Goal: Task Accomplishment & Management: Manage account settings

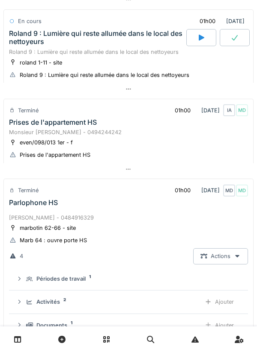
scroll to position [308, 0]
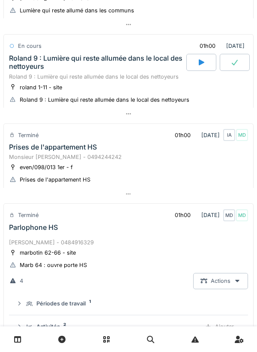
click at [30, 227] on div "Parlophone HS" at bounding box center [33, 228] width 49 height 8
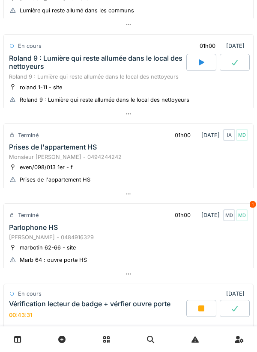
click at [98, 56] on div "Roland 9 : Lumière qui reste allumée dans le local des nettoyeurs" at bounding box center [96, 62] width 175 height 16
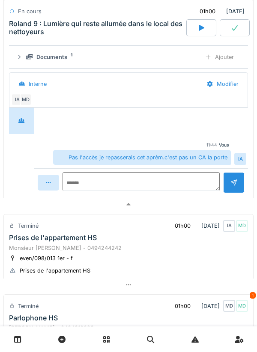
scroll to position [449, 0]
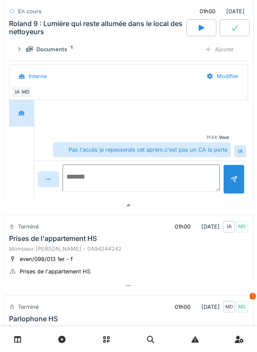
click at [142, 177] on textarea at bounding box center [140, 178] width 157 height 27
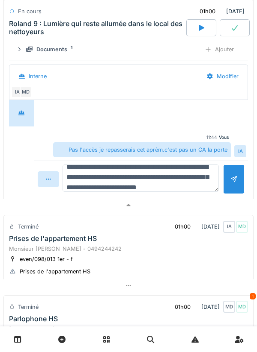
scroll to position [20, 0]
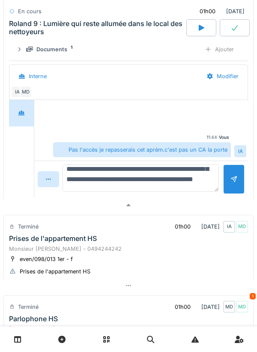
type textarea "**********"
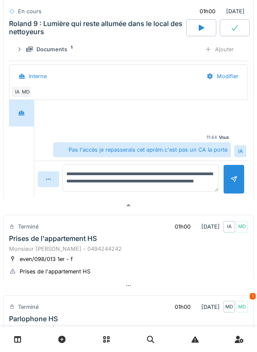
click at [233, 177] on div at bounding box center [233, 180] width 21 height 30
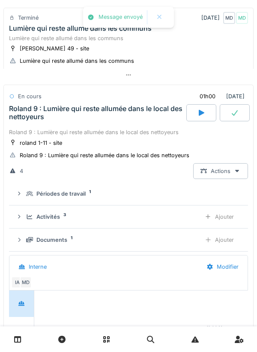
scroll to position [257, 0]
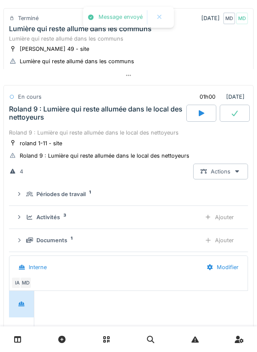
click at [33, 145] on div "roland 1-11 - site" at bounding box center [41, 143] width 42 height 8
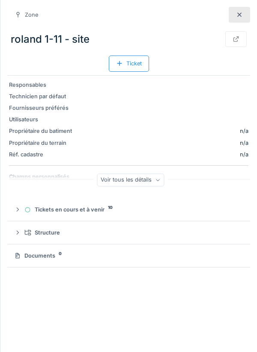
click at [233, 15] on div at bounding box center [238, 15] width 21 height 16
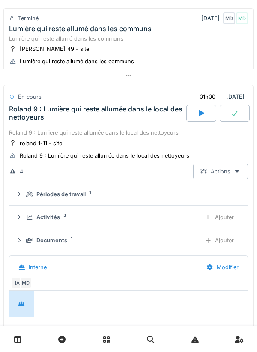
scroll to position [266, 0]
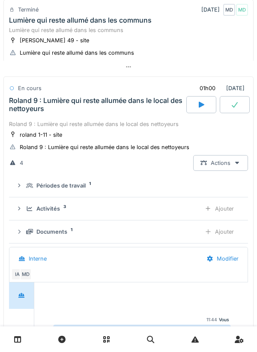
click at [21, 103] on div "Roland 9 : Lumière qui reste allumée dans le local des nettoyeurs" at bounding box center [96, 105] width 175 height 16
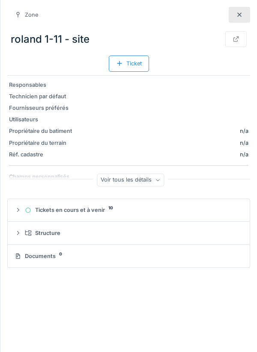
click at [249, 16] on div at bounding box center [238, 15] width 21 height 16
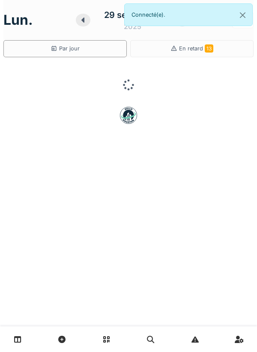
click at [80, 26] on div at bounding box center [83, 20] width 15 height 13
click at [82, 25] on div at bounding box center [83, 20] width 15 height 13
click at [83, 25] on div at bounding box center [83, 20] width 15 height 13
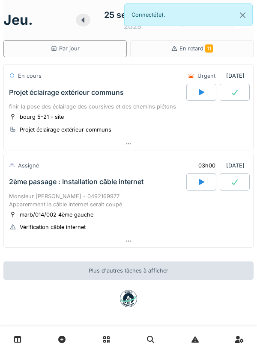
click at [93, 193] on div "Monsieur [PERSON_NAME] - 0492169977 Apparemment le câble internet serait coupé" at bounding box center [128, 200] width 239 height 16
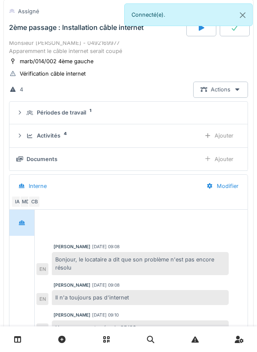
click at [64, 136] on div "Activités 4" at bounding box center [110, 136] width 167 height 8
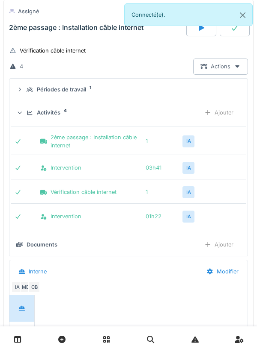
scroll to position [212, 0]
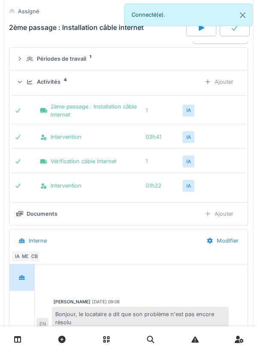
click at [52, 79] on div "Activités" at bounding box center [49, 82] width 24 height 8
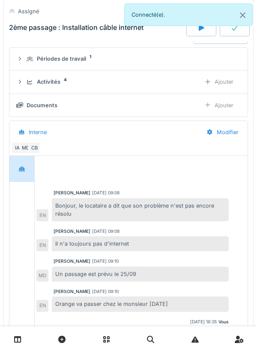
click at [229, 102] on div "Ajouter" at bounding box center [219, 105] width 44 height 16
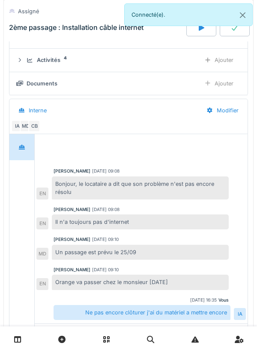
scroll to position [228, 0]
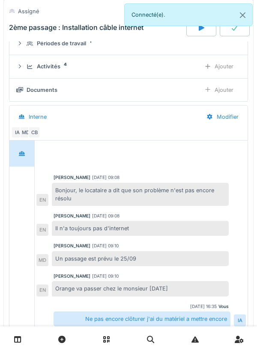
click at [227, 91] on div "Ajouter" at bounding box center [219, 90] width 44 height 16
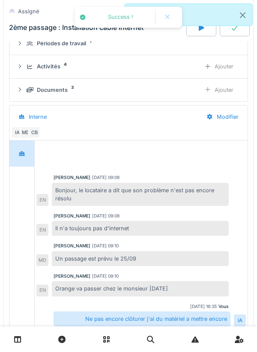
click at [225, 89] on div "Ajouter" at bounding box center [219, 90] width 44 height 16
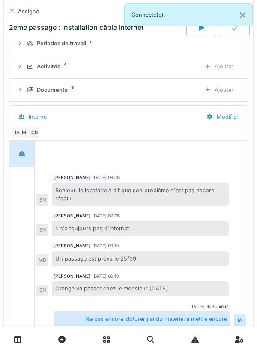
click at [228, 87] on div "Ajouter" at bounding box center [219, 90] width 44 height 16
click at [26, 89] on div "Documents 3 Ajouter" at bounding box center [128, 90] width 224 height 16
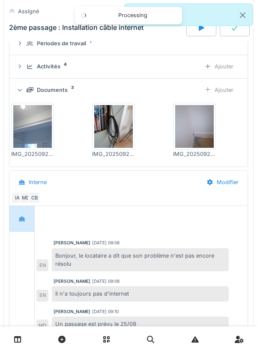
click at [27, 87] on icon at bounding box center [30, 90] width 7 height 6
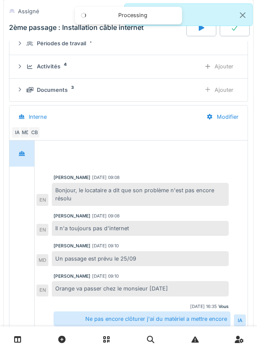
click at [27, 66] on icon at bounding box center [30, 67] width 7 height 6
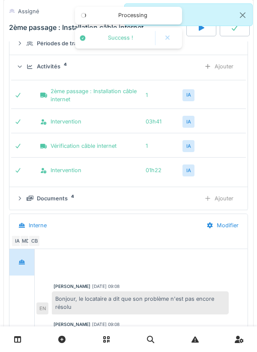
click at [228, 67] on div "Ajouter" at bounding box center [219, 67] width 44 height 16
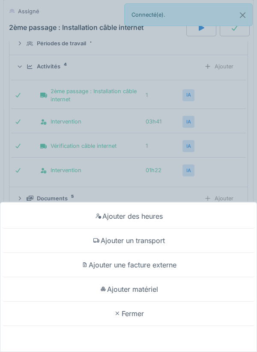
click at [233, 162] on div "Ajouter des heures Ajouter un transport Ajouter une facture externe Ajouter mat…" at bounding box center [128, 176] width 257 height 352
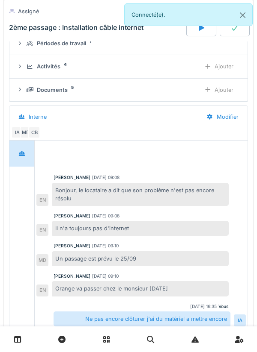
click at [26, 80] on details "Documents 5 Ajouter" at bounding box center [128, 90] width 238 height 23
click at [26, 66] on div "Activités 4 Ajouter" at bounding box center [128, 67] width 224 height 16
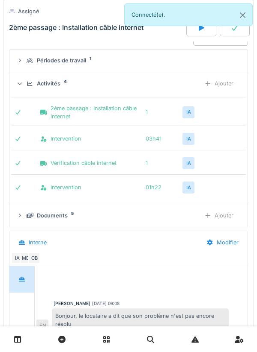
scroll to position [208, 0]
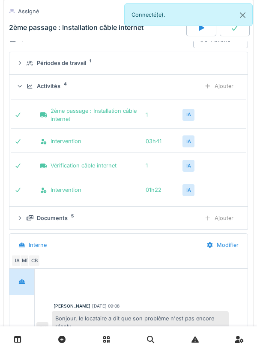
click at [29, 89] on icon at bounding box center [30, 87] width 7 height 6
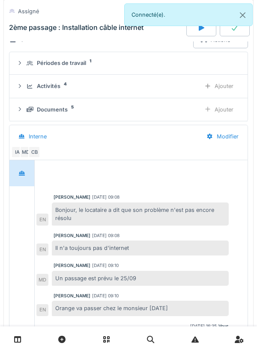
click at [24, 107] on div "Documents 5 Ajouter" at bounding box center [128, 110] width 224 height 16
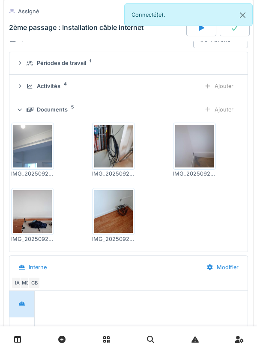
click at [23, 113] on div "Documents 5 Ajouter" at bounding box center [128, 110] width 224 height 16
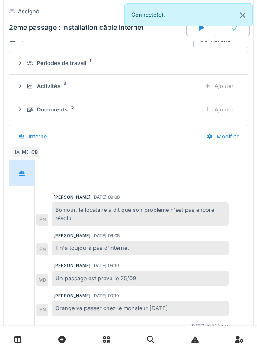
click at [228, 87] on div "Ajouter" at bounding box center [219, 86] width 44 height 16
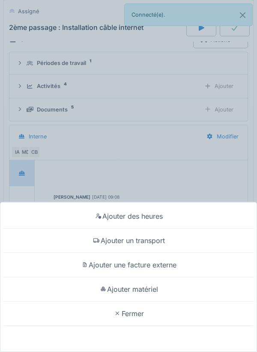
click at [170, 290] on div "Ajouter matériel" at bounding box center [128, 289] width 252 height 24
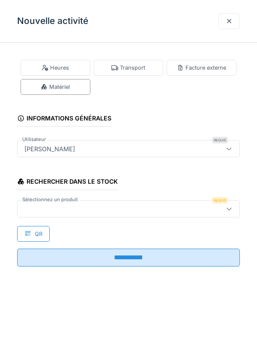
click at [121, 210] on div at bounding box center [114, 208] width 186 height 9
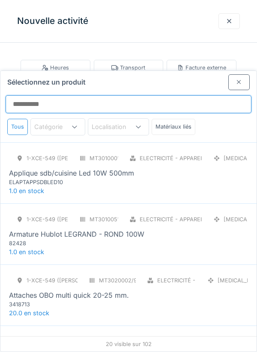
click at [139, 95] on input "Sélectionnez un produit" at bounding box center [128, 104] width 245 height 18
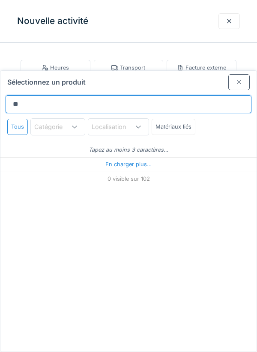
type input "***"
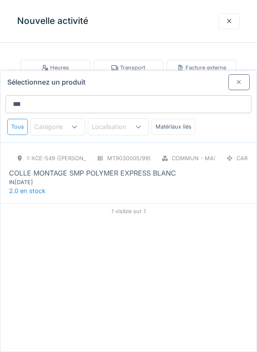
click at [33, 168] on div "COLLE MONTAGE SMP POLYMER EXPRESS BLANC" at bounding box center [92, 173] width 167 height 10
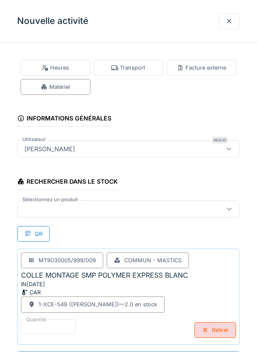
click at [41, 207] on div at bounding box center [114, 208] width 186 height 9
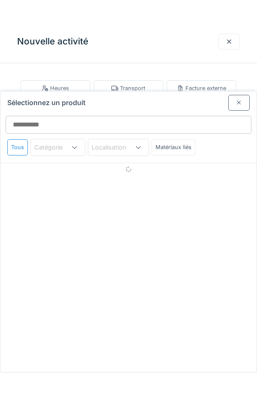
scroll to position [0, 0]
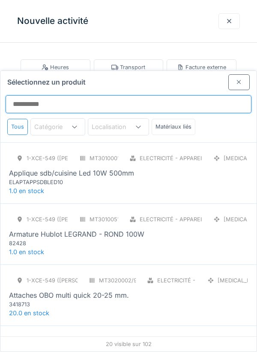
click at [162, 95] on input "Sélectionnez un produit" at bounding box center [128, 104] width 245 height 18
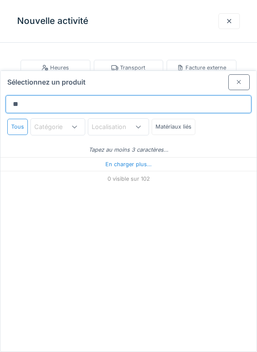
type input "***"
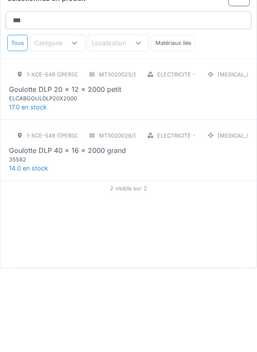
click at [29, 187] on span "17.0 en stock" at bounding box center [28, 190] width 38 height 7
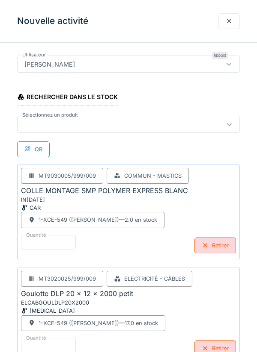
scroll to position [103, 0]
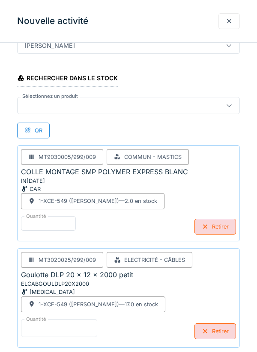
click at [47, 325] on input "*" at bounding box center [59, 328] width 76 height 18
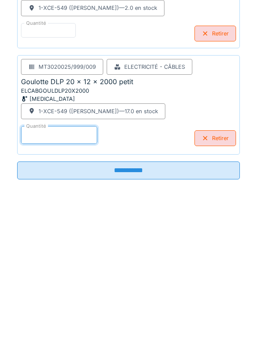
scroll to position [148, 0]
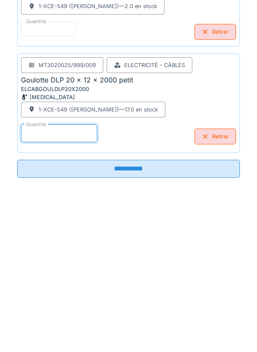
type input "*"
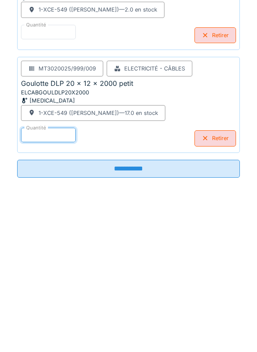
click at [178, 325] on input "**********" at bounding box center [128, 319] width 222 height 18
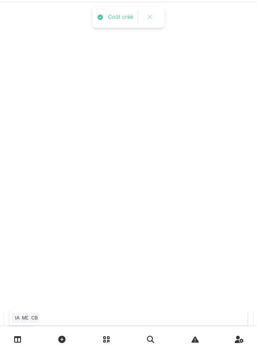
scroll to position [0, 0]
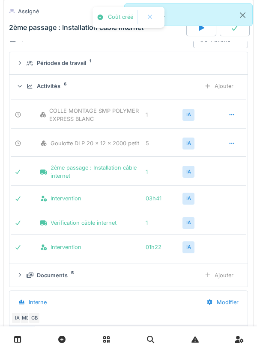
click at [216, 86] on div "Ajouter" at bounding box center [219, 86] width 44 height 16
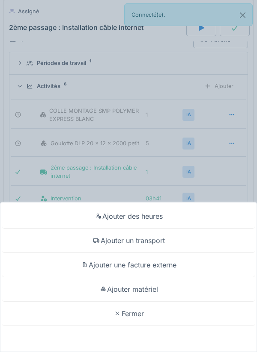
click at [163, 289] on div "Ajouter matériel" at bounding box center [128, 289] width 252 height 24
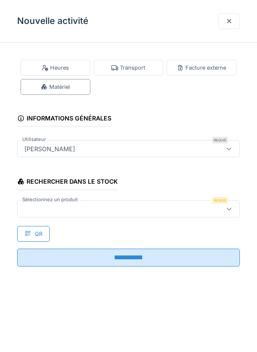
click at [169, 212] on div at bounding box center [114, 208] width 186 height 9
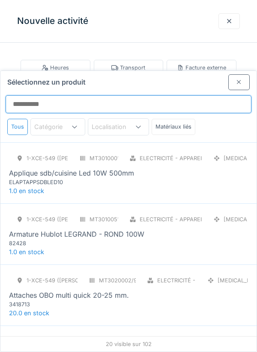
click at [157, 95] on input "Sélectionnez un produit" at bounding box center [128, 104] width 245 height 18
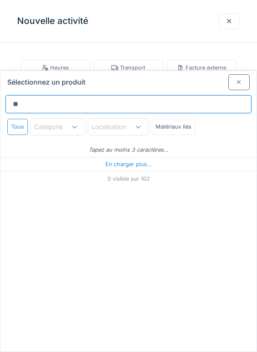
type input "***"
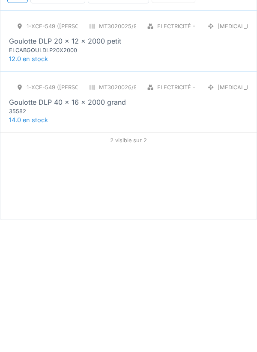
click at [27, 248] on span "14.0 en stock" at bounding box center [28, 251] width 39 height 7
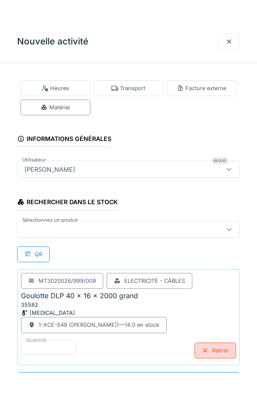
scroll to position [0, 0]
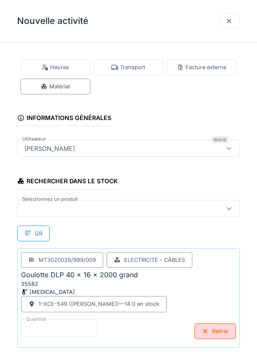
click at [53, 329] on input "*" at bounding box center [59, 328] width 76 height 18
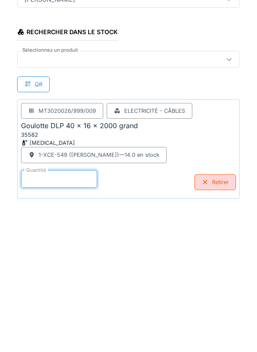
scroll to position [44, 0]
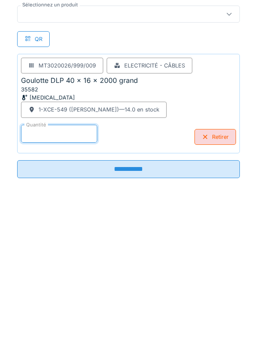
type input "*"
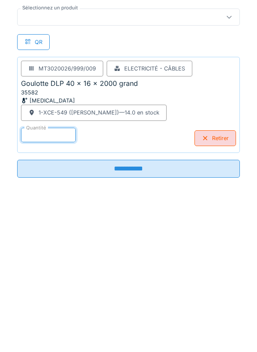
click at [48, 314] on input "**********" at bounding box center [128, 319] width 222 height 18
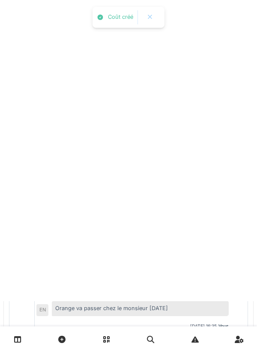
scroll to position [0, 0]
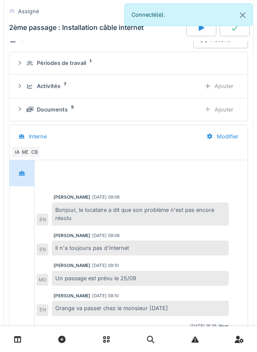
click at [24, 112] on div "Documents 5 Ajouter" at bounding box center [128, 110] width 224 height 16
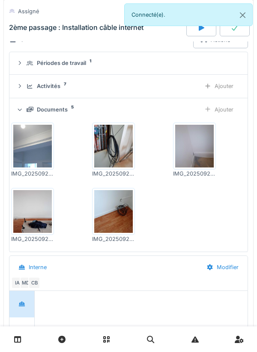
click at [24, 110] on div "Documents 5 Ajouter" at bounding box center [128, 110] width 224 height 16
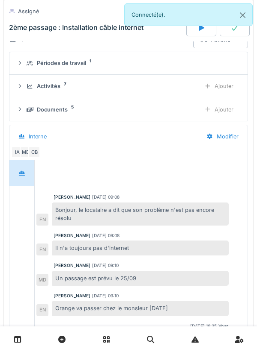
click at [22, 88] on icon at bounding box center [19, 86] width 7 height 6
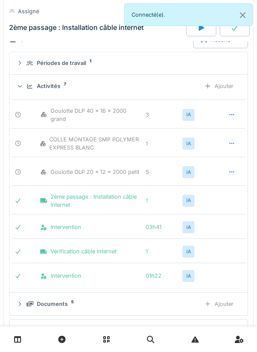
click at [22, 84] on icon at bounding box center [20, 86] width 6 height 7
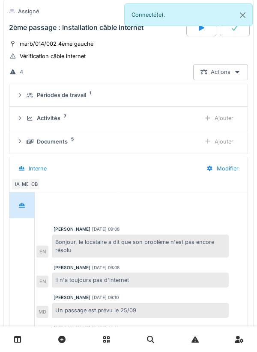
scroll to position [169, 0]
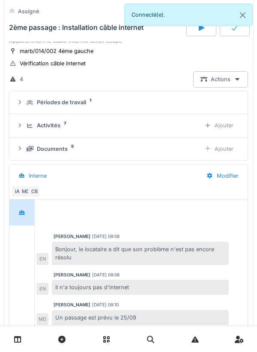
click at [26, 125] on div "Activités 7 Ajouter" at bounding box center [128, 126] width 224 height 16
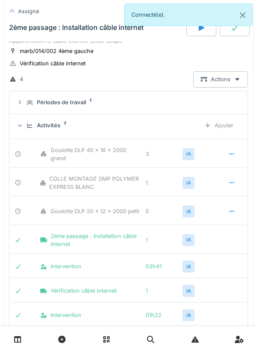
click at [19, 126] on icon at bounding box center [20, 125] width 6 height 7
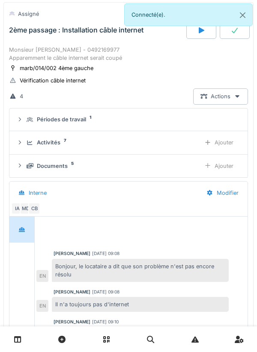
scroll to position [151, 0]
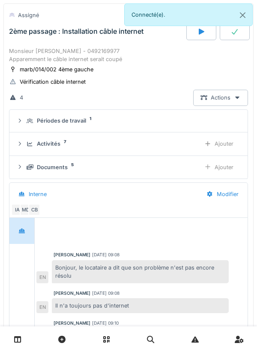
click at [27, 119] on icon at bounding box center [30, 121] width 7 height 6
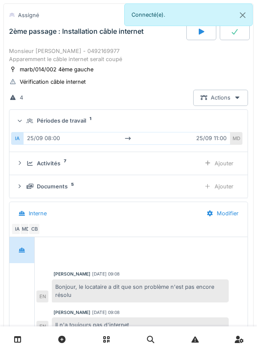
click at [27, 121] on icon at bounding box center [30, 121] width 7 height 6
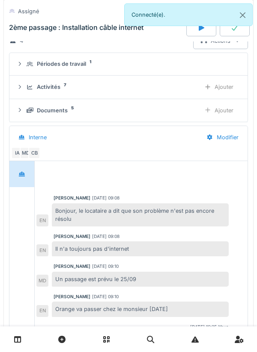
scroll to position [206, 0]
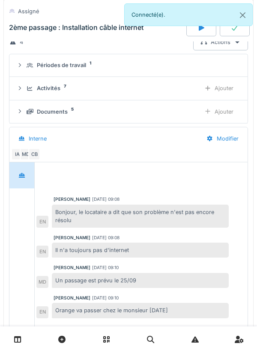
click at [21, 95] on div "Activités 7 Ajouter" at bounding box center [128, 88] width 224 height 16
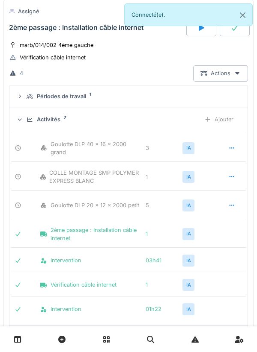
click at [53, 121] on div "Activités" at bounding box center [49, 119] width 24 height 8
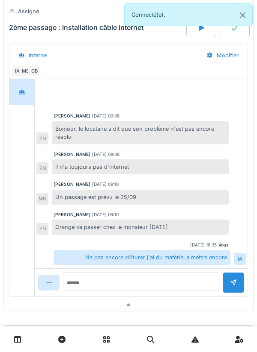
scroll to position [300, 0]
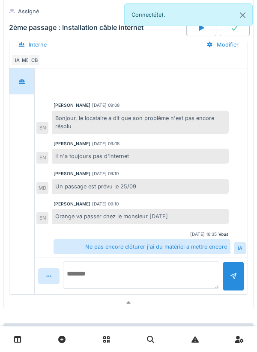
click at [140, 275] on textarea at bounding box center [141, 275] width 156 height 27
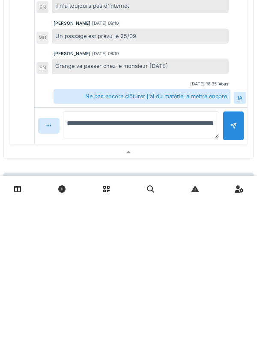
type textarea "**********"
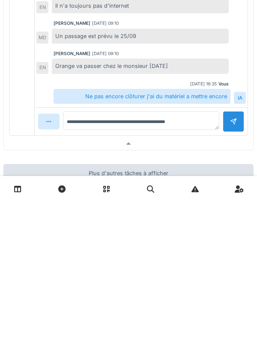
click at [233, 283] on div at bounding box center [232, 272] width 21 height 21
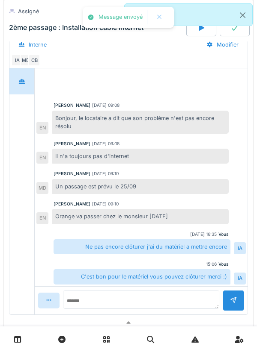
scroll to position [2, 0]
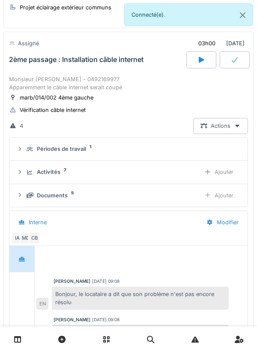
click at [32, 84] on div "Monsieur Ibrahim BARRY - 0492169977 Apparemment le câble internet serait coupé" at bounding box center [128, 83] width 239 height 16
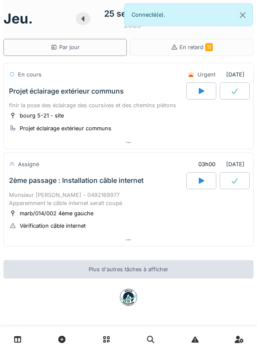
scroll to position [0, 0]
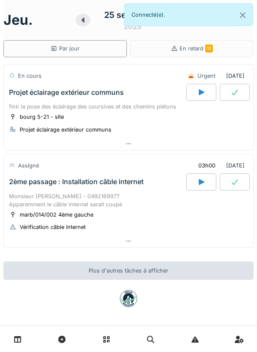
click at [199, 181] on icon at bounding box center [201, 182] width 6 height 6
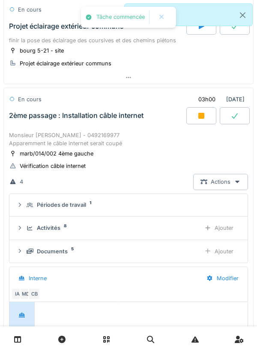
scroll to position [20, 0]
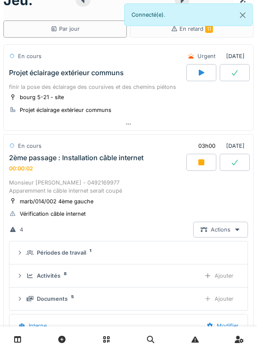
click at [199, 158] on div at bounding box center [201, 162] width 30 height 17
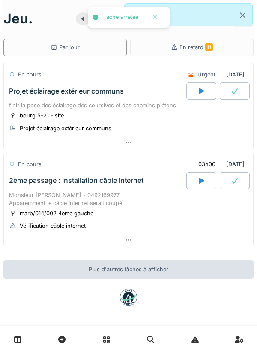
scroll to position [0, 0]
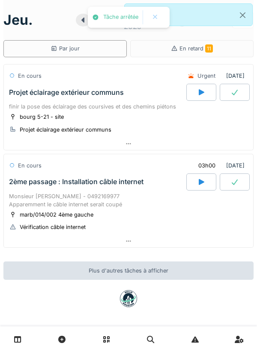
click at [28, 165] on div "En cours" at bounding box center [30, 166] width 24 height 8
click at [34, 193] on div "Monsieur Ibrahim BARRY - 0492169977 Apparemment le câble internet serait coupé" at bounding box center [128, 200] width 239 height 16
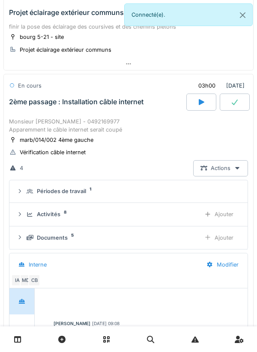
scroll to position [119, 0]
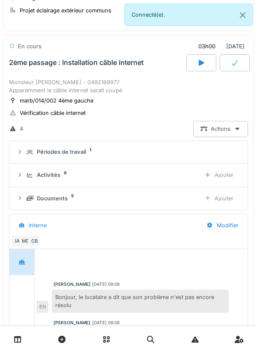
click at [28, 180] on div "Activités 8 Ajouter" at bounding box center [128, 175] width 224 height 16
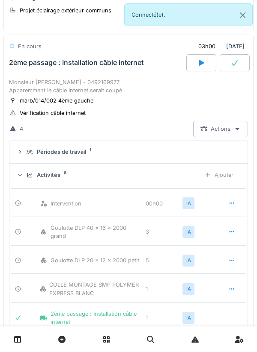
click at [233, 205] on icon at bounding box center [231, 204] width 7 height 6
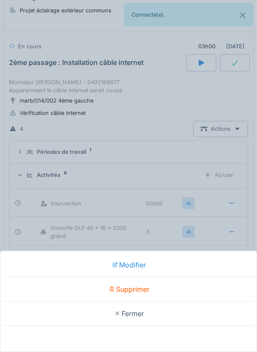
click at [189, 290] on div "Supprimer" at bounding box center [128, 289] width 252 height 24
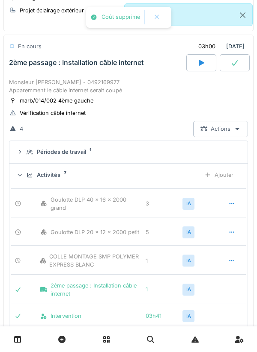
click at [24, 183] on div "Activités 7 Ajouter" at bounding box center [128, 175] width 224 height 16
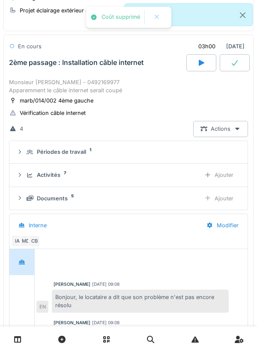
click at [25, 157] on summary "Périodes de travail 1" at bounding box center [128, 153] width 231 height 16
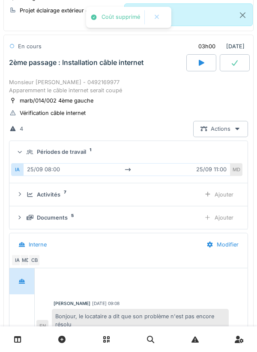
click at [24, 153] on div "Périodes de travail 1" at bounding box center [128, 152] width 224 height 8
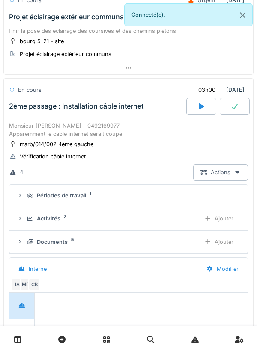
click at [245, 109] on div at bounding box center [234, 106] width 30 height 17
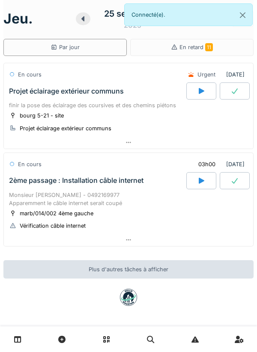
scroll to position [1, 0]
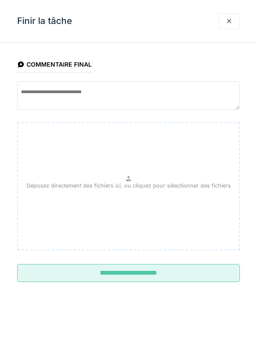
click at [195, 281] on input "**********" at bounding box center [128, 273] width 222 height 18
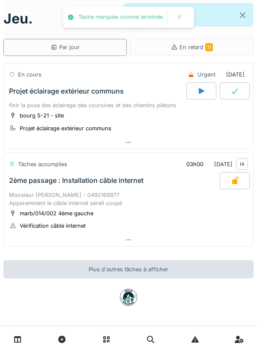
scroll to position [0, 0]
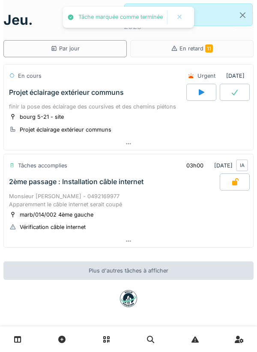
click at [28, 109] on div "finir la pose des éclairage des coursives et des chemins piétons" at bounding box center [128, 107] width 239 height 8
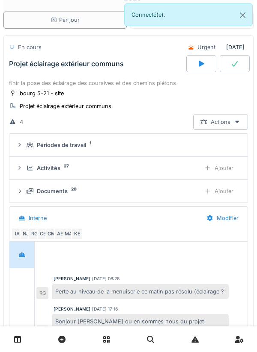
scroll to position [30, 0]
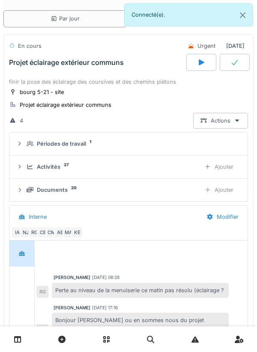
click at [25, 160] on div "Activités 27 Ajouter" at bounding box center [128, 167] width 224 height 16
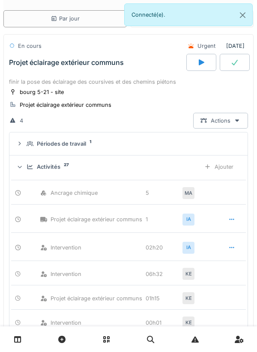
click at [24, 164] on div "Activités 27 Ajouter" at bounding box center [128, 167] width 224 height 16
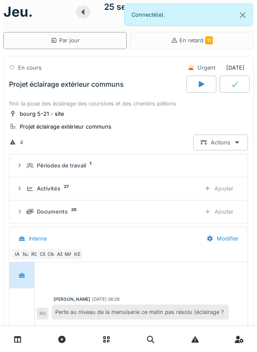
scroll to position [0, 0]
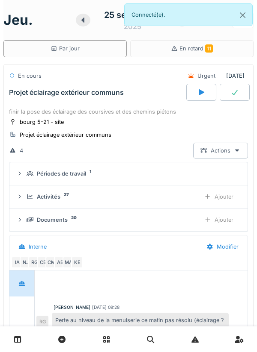
click at [29, 113] on div "finir la pose des éclairage des coursives et des chemins piétons" at bounding box center [128, 112] width 239 height 8
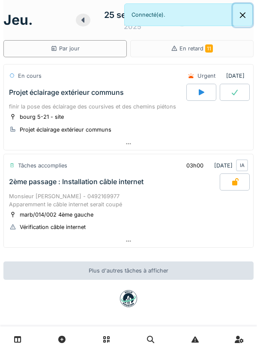
click at [243, 16] on button "Close" at bounding box center [242, 15] width 19 height 23
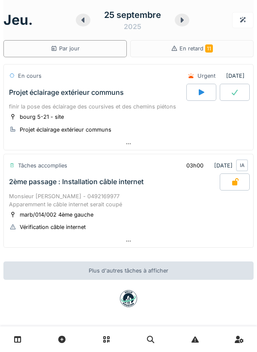
click at [175, 22] on div at bounding box center [181, 20] width 15 height 13
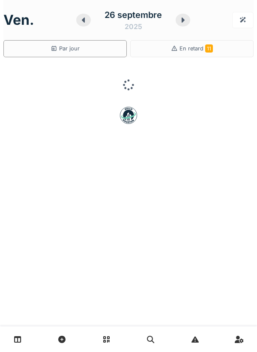
click at [178, 23] on icon at bounding box center [182, 20] width 9 height 7
click at [179, 23] on div at bounding box center [184, 20] width 15 height 13
click at [180, 23] on icon at bounding box center [182, 20] width 9 height 7
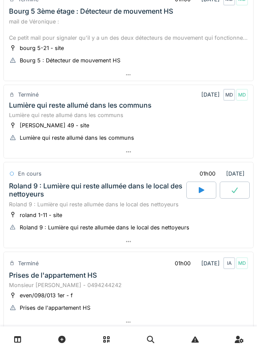
scroll to position [423, 0]
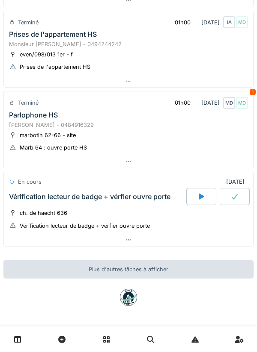
click at [27, 204] on div "Vérification lecteur de badge + vérfier ouvre porte" at bounding box center [96, 196] width 179 height 17
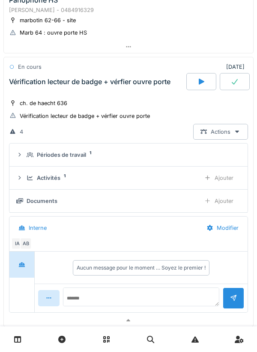
scroll to position [561, 0]
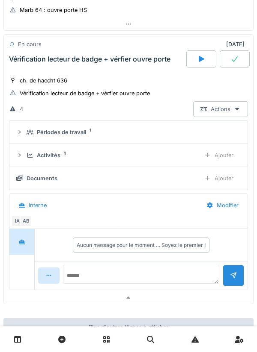
click at [25, 149] on div "Activités 1 Ajouter" at bounding box center [128, 156] width 224 height 16
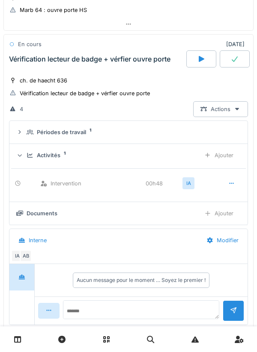
click at [26, 153] on div "Activités 1 Ajouter" at bounding box center [128, 156] width 224 height 16
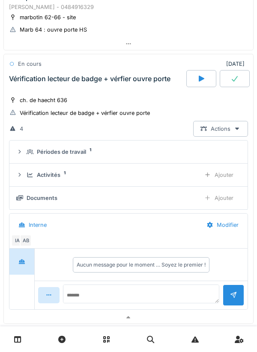
scroll to position [540, 0]
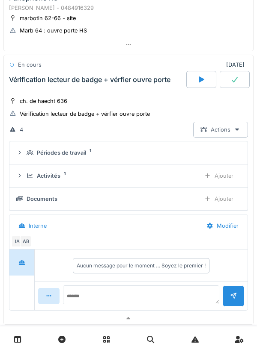
click at [24, 177] on div "Activités 1 Ajouter" at bounding box center [128, 176] width 224 height 16
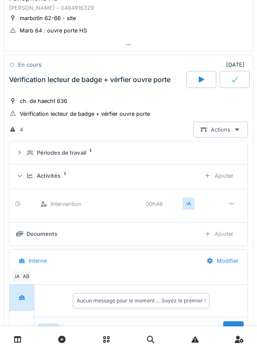
click at [210, 175] on icon at bounding box center [207, 176] width 7 height 6
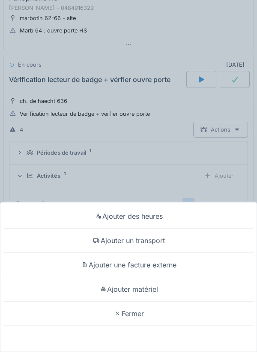
click at [81, 245] on div "Ajouter un transport" at bounding box center [128, 241] width 252 height 24
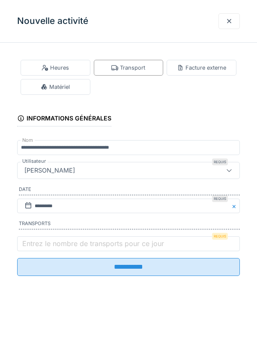
click at [28, 244] on label "Entrez le nombre de transports pour ce jour" at bounding box center [93, 244] width 145 height 10
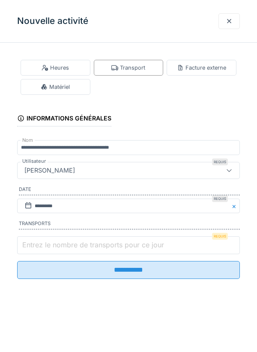
click at [28, 244] on input "Entrez le nombre de transports pour ce jour" at bounding box center [128, 245] width 222 height 18
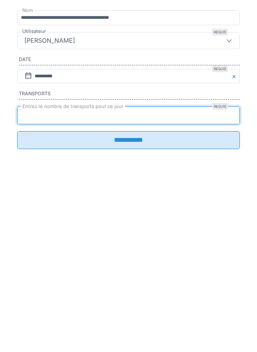
type input "*"
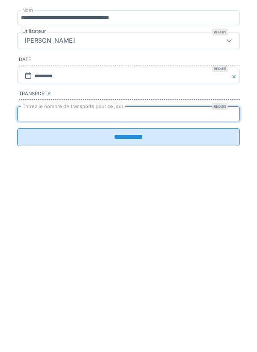
click at [32, 276] on input "**********" at bounding box center [128, 267] width 222 height 18
